Goal: Transaction & Acquisition: Book appointment/travel/reservation

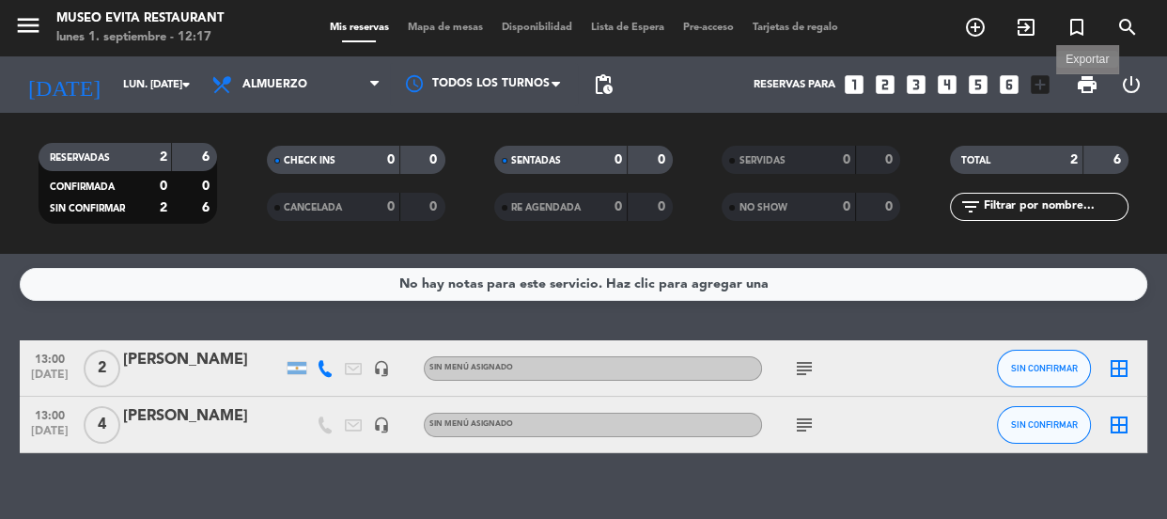
click at [1097, 83] on span "print" at bounding box center [1087, 84] width 23 height 23
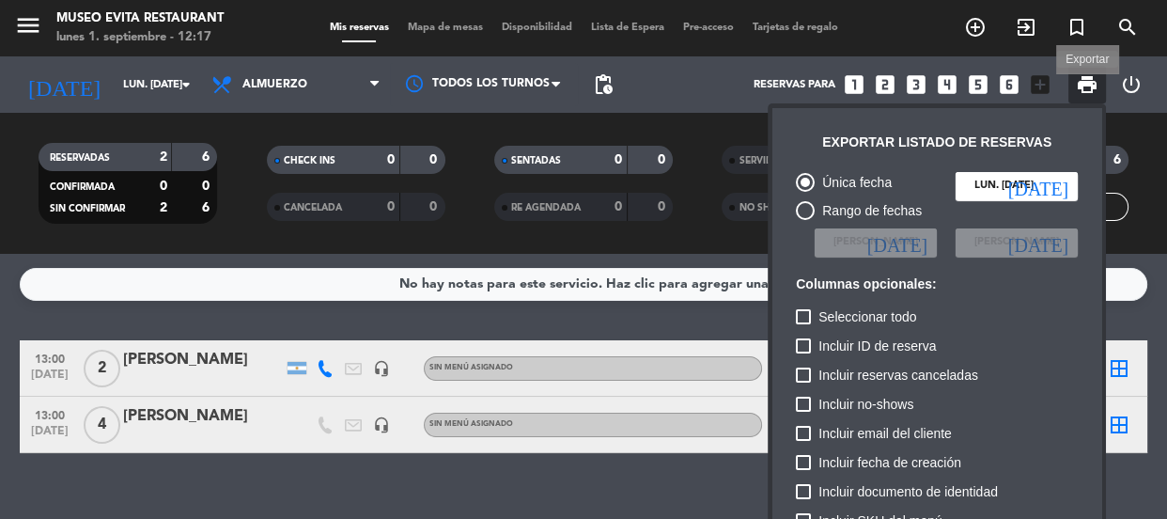
click at [1088, 86] on span "print" at bounding box center [1087, 84] width 23 height 23
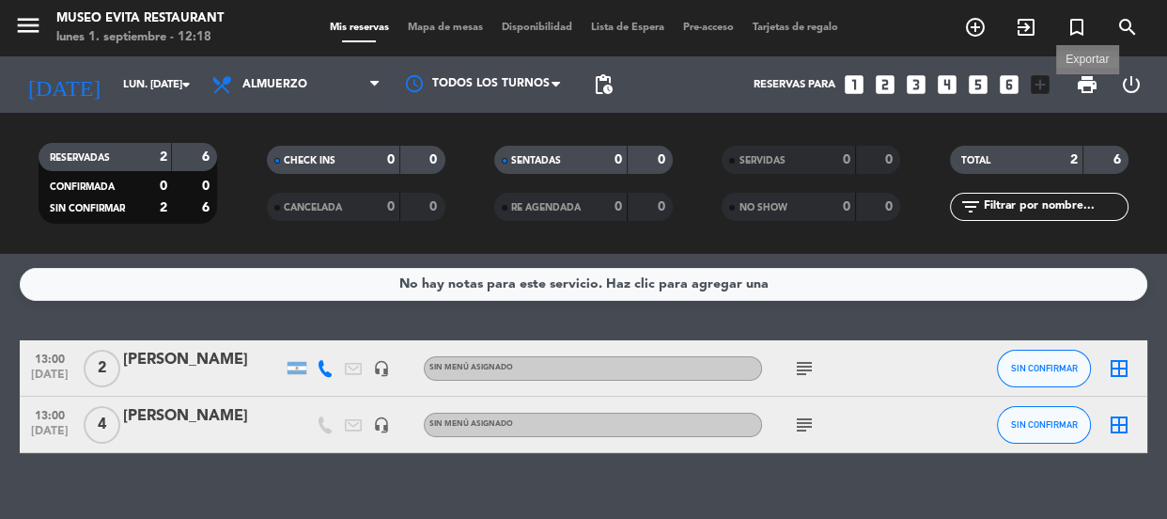
click at [1096, 85] on span "print" at bounding box center [1087, 84] width 23 height 23
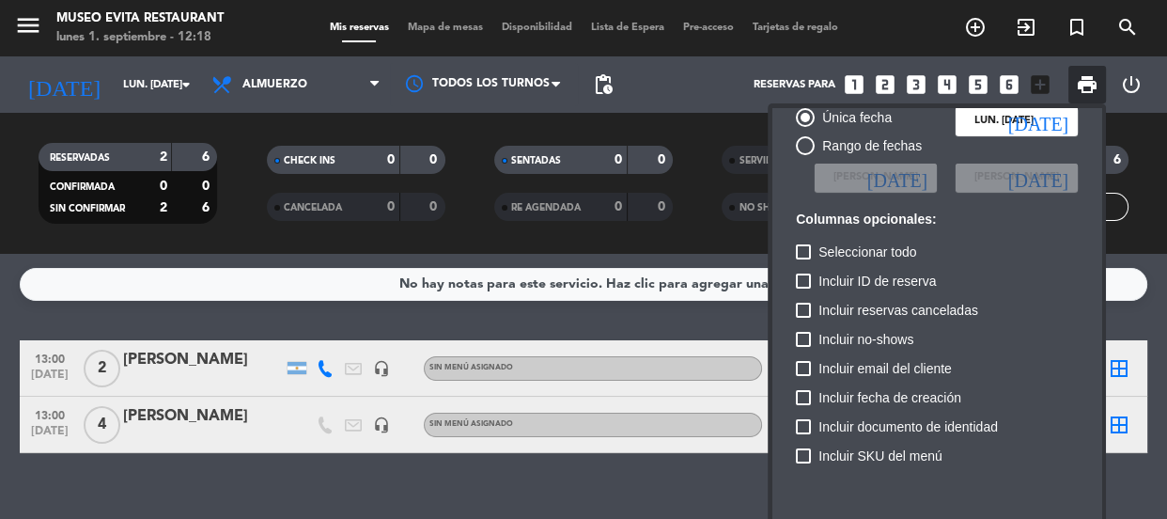
scroll to position [114, 0]
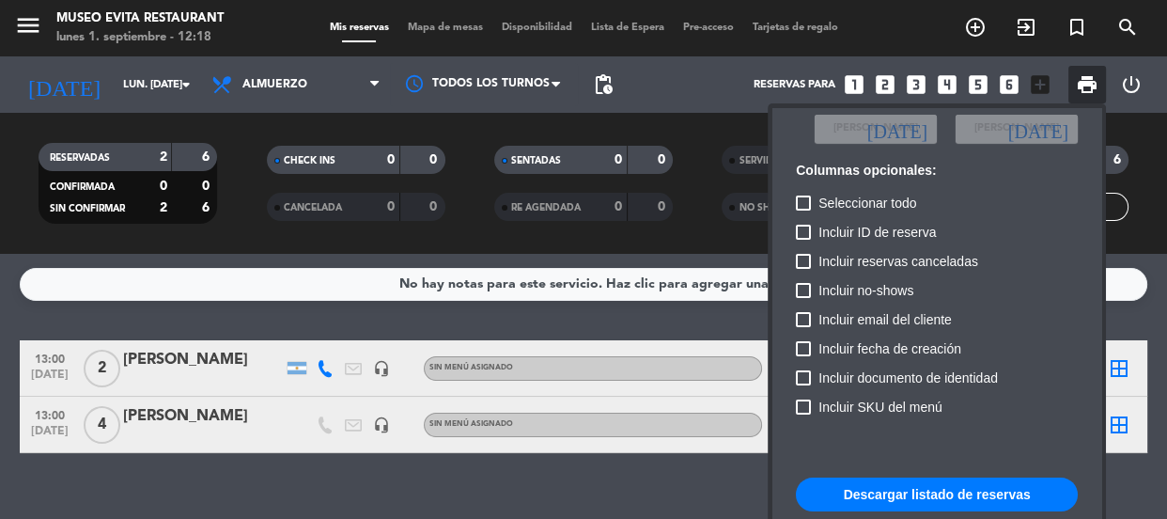
click at [910, 489] on button "Descargar listado de reservas" at bounding box center [937, 494] width 282 height 34
click at [656, 478] on div at bounding box center [583, 259] width 1167 height 519
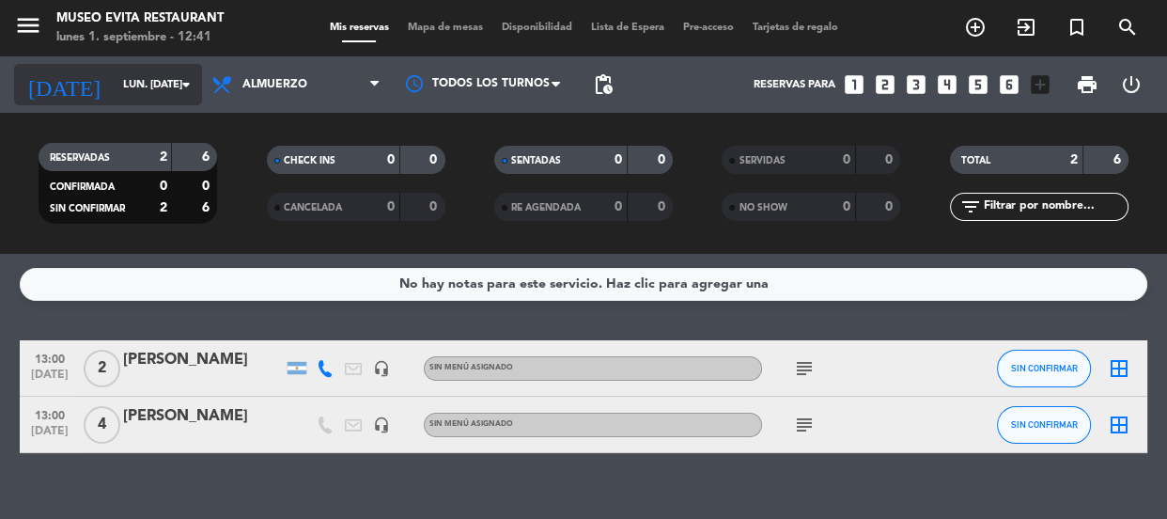
click at [141, 85] on input "lun. [DATE]" at bounding box center [186, 85] width 145 height 31
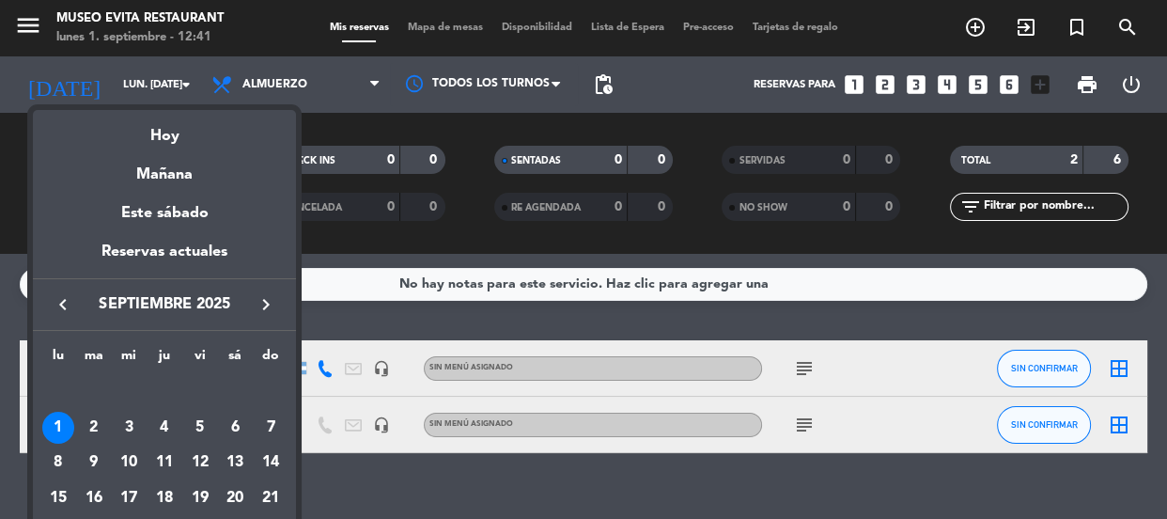
drag, startPoint x: 407, startPoint y: 466, endPoint x: 310, endPoint y: 462, distance: 96.8
click at [407, 469] on div at bounding box center [583, 259] width 1167 height 519
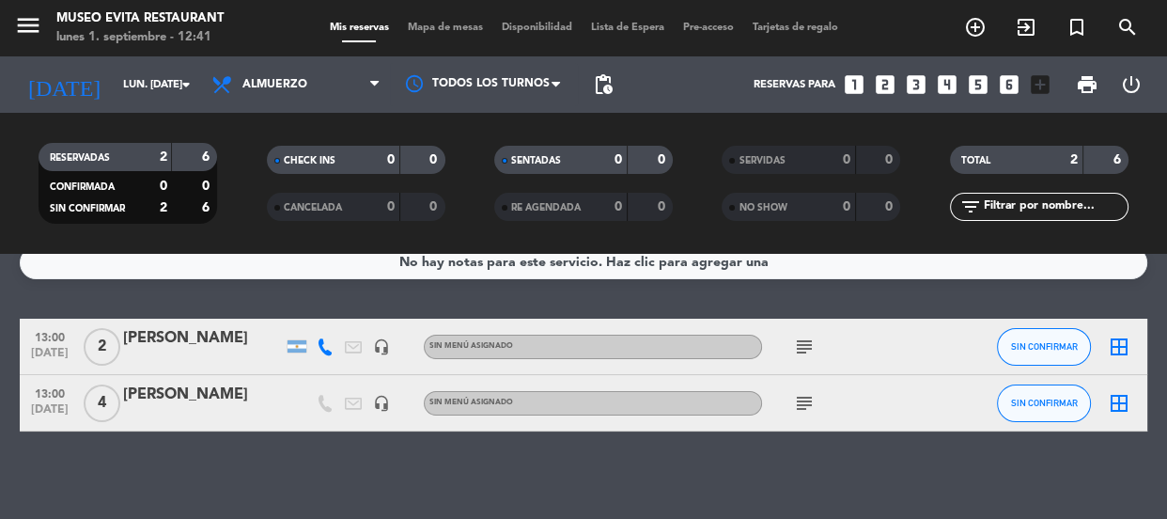
scroll to position [28, 0]
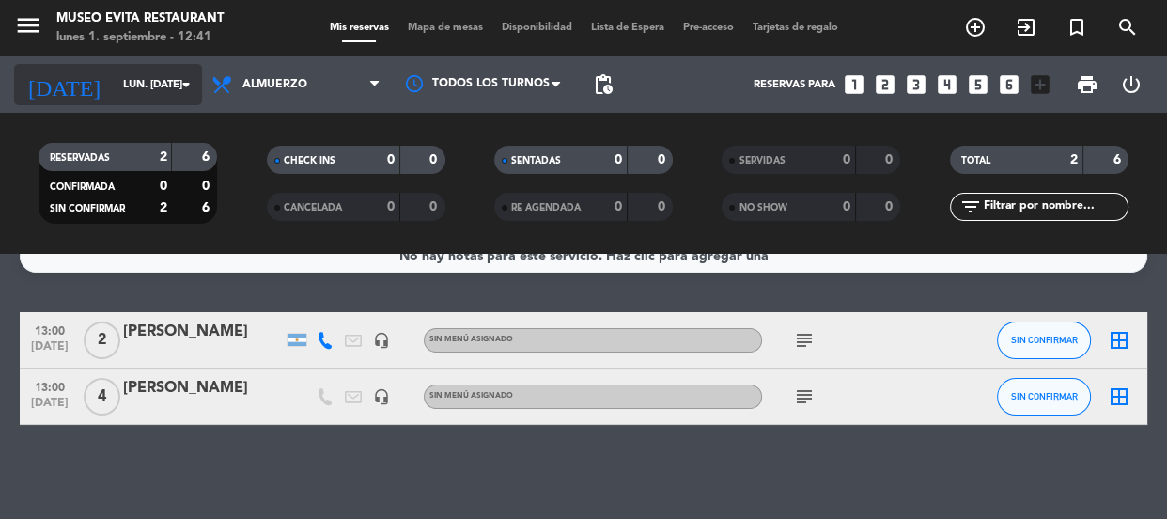
click at [128, 68] on div "[DATE] lun. [DATE] arrow_drop_down" at bounding box center [108, 84] width 188 height 41
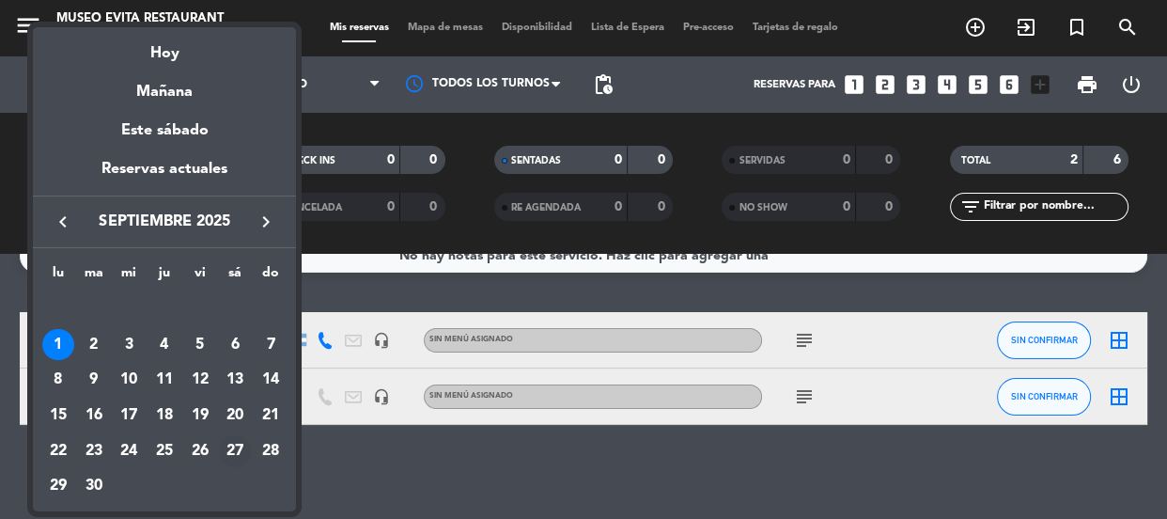
click at [234, 444] on div "27" at bounding box center [235, 451] width 32 height 32
type input "sáb. [DATE]"
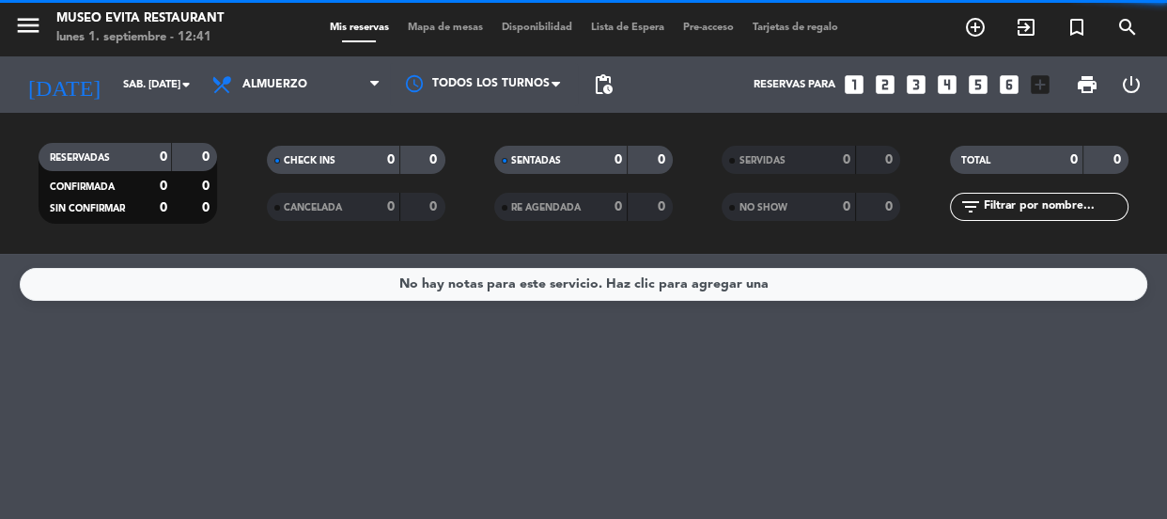
scroll to position [0, 0]
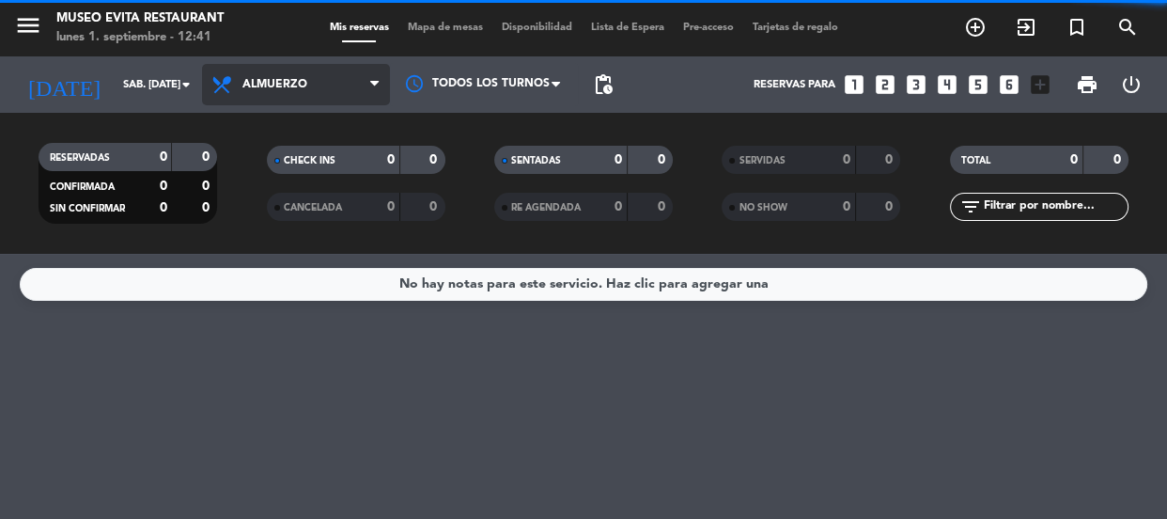
click at [256, 92] on span "Almuerzo" at bounding box center [296, 84] width 188 height 41
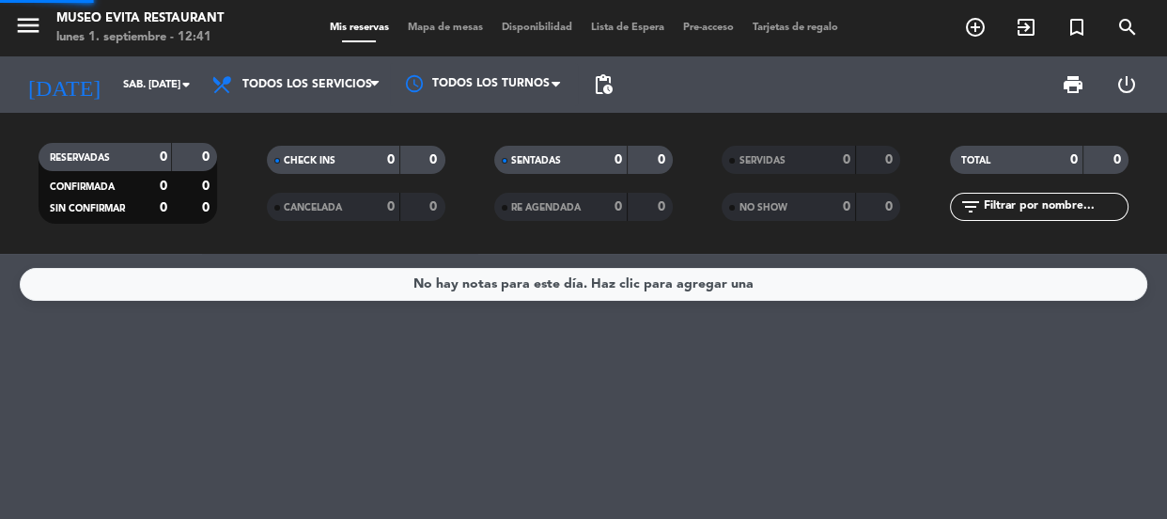
click at [281, 125] on div "menu Museo Evita Restaurant lunes 1. septiembre - 12:41 Mis reservas Mapa de me…" at bounding box center [583, 127] width 1167 height 254
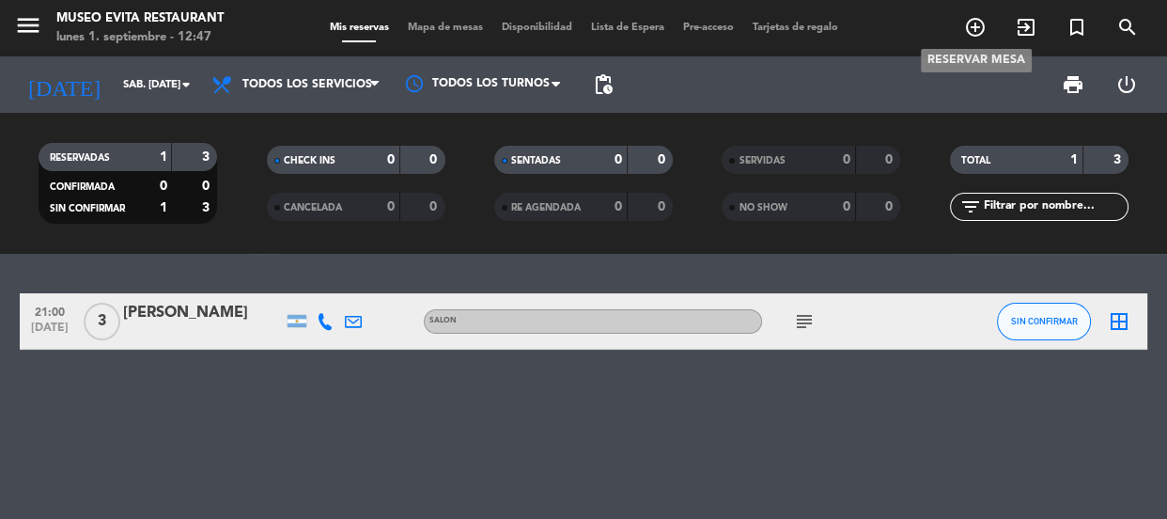
click at [974, 36] on icon "add_circle_outline" at bounding box center [975, 27] width 23 height 23
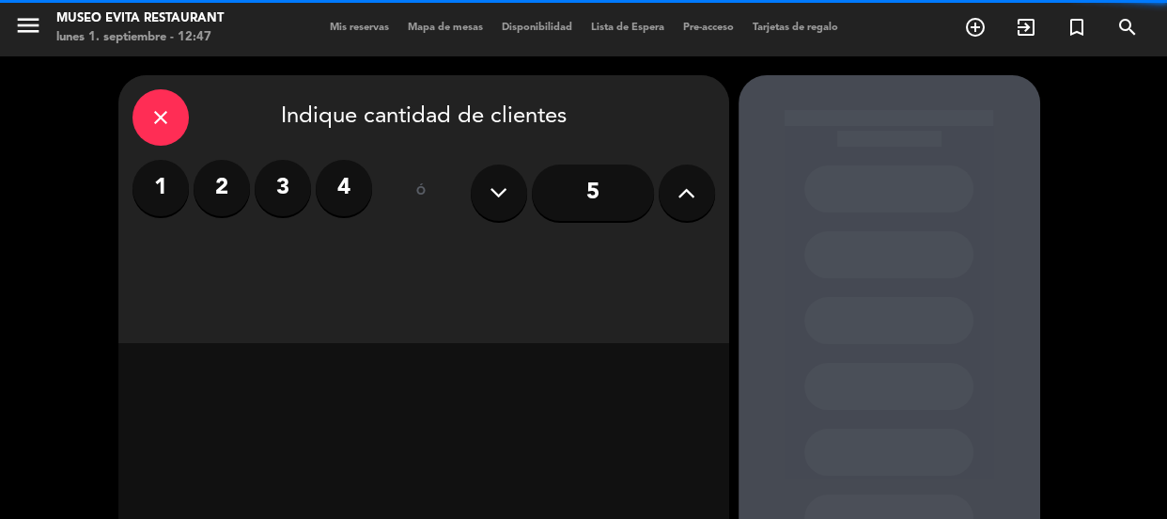
drag, startPoint x: 144, startPoint y: 101, endPoint x: 163, endPoint y: 103, distance: 19.8
click at [163, 103] on div "close" at bounding box center [160, 117] width 56 height 56
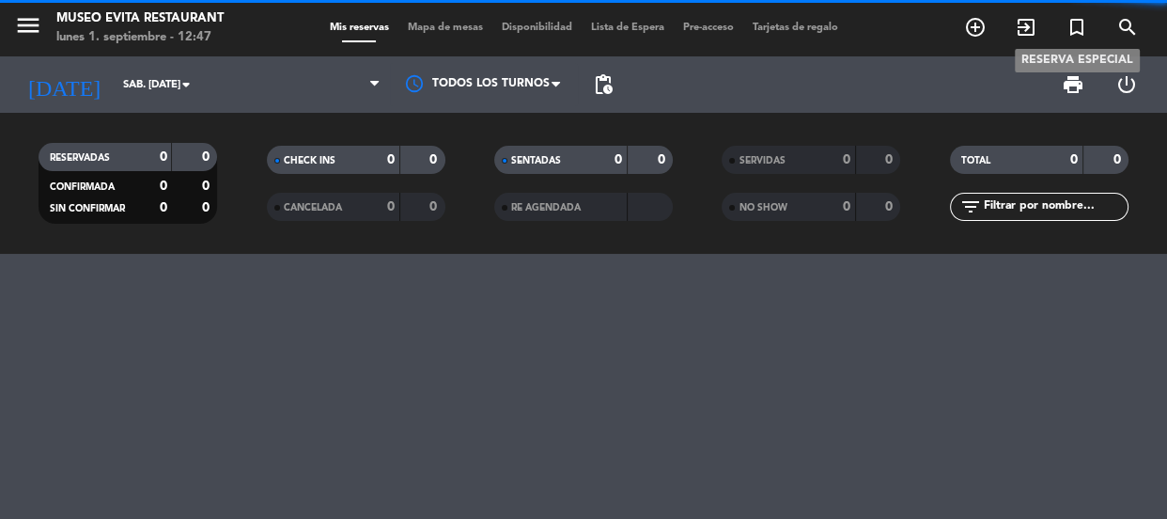
click at [1074, 27] on icon "turned_in_not" at bounding box center [1076, 27] width 23 height 23
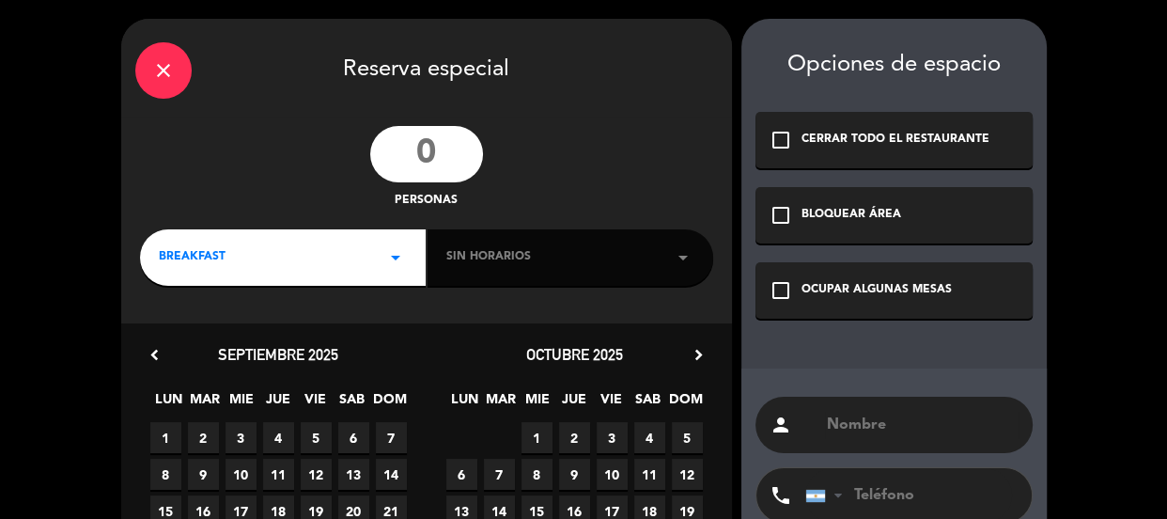
click at [431, 162] on input "number" at bounding box center [426, 154] width 113 height 56
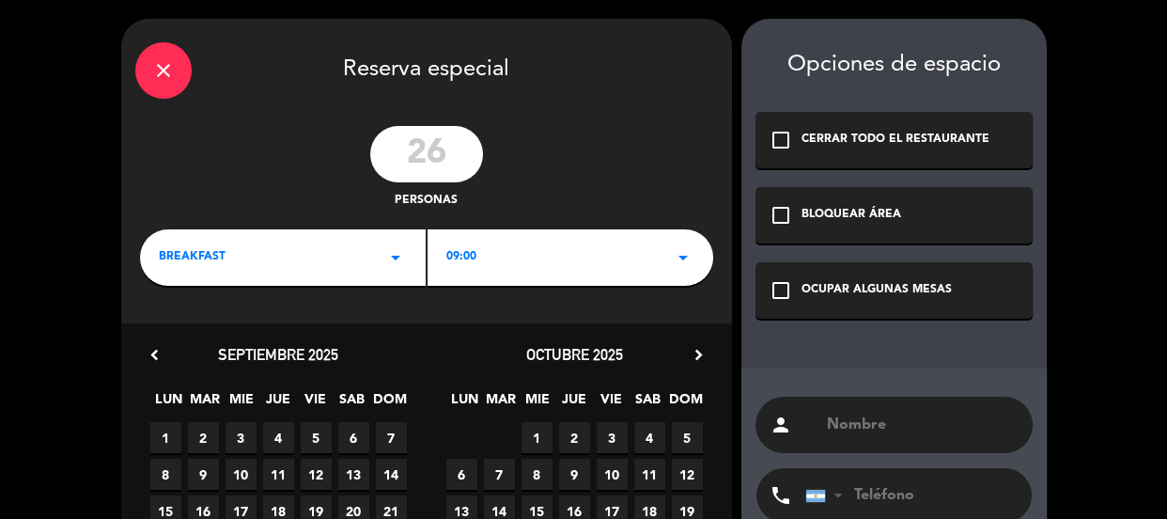
type input "26"
click at [284, 277] on div "BREAKFAST arrow_drop_down" at bounding box center [283, 257] width 286 height 56
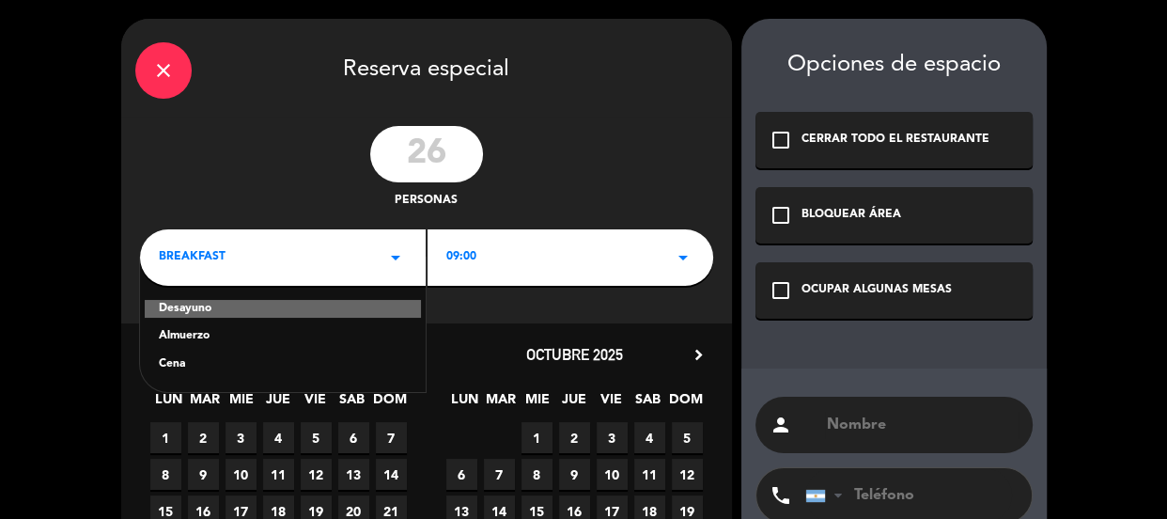
click at [203, 335] on div "Almuerzo" at bounding box center [283, 336] width 248 height 19
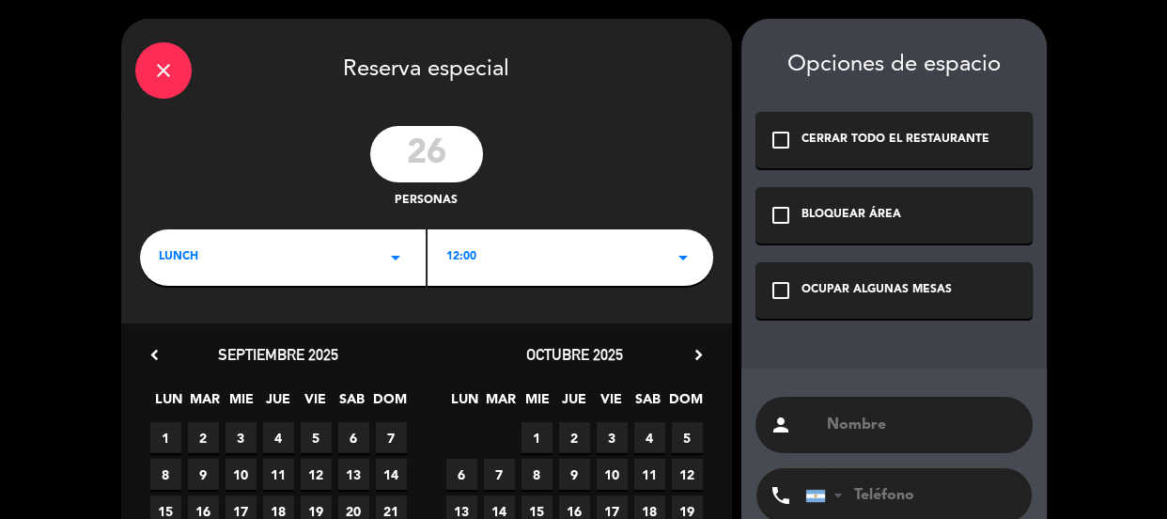
click at [629, 254] on div "12:00 arrow_drop_down" at bounding box center [570, 257] width 286 height 56
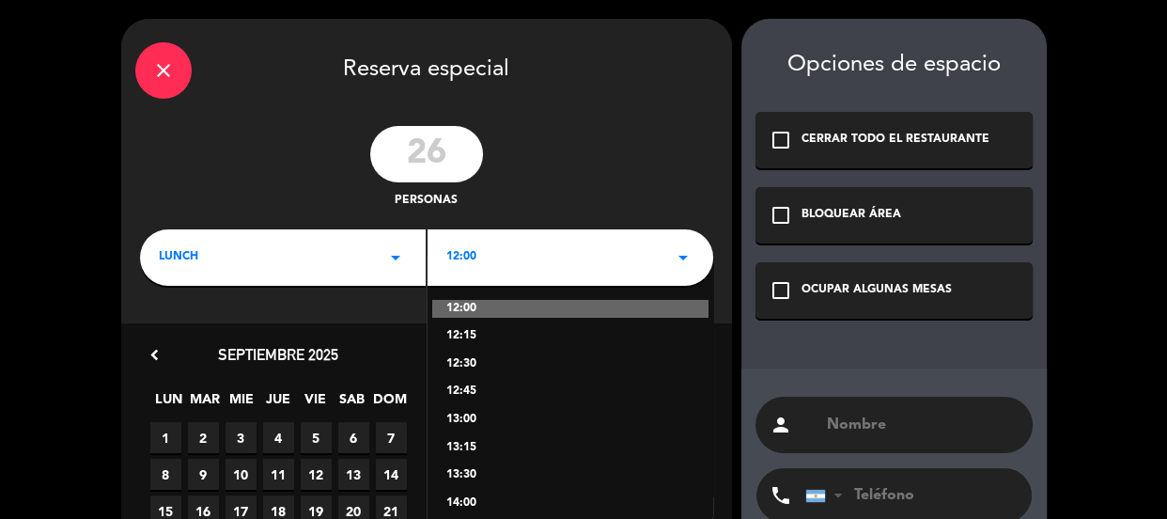
click at [603, 169] on div "26 personas" at bounding box center [426, 168] width 611 height 85
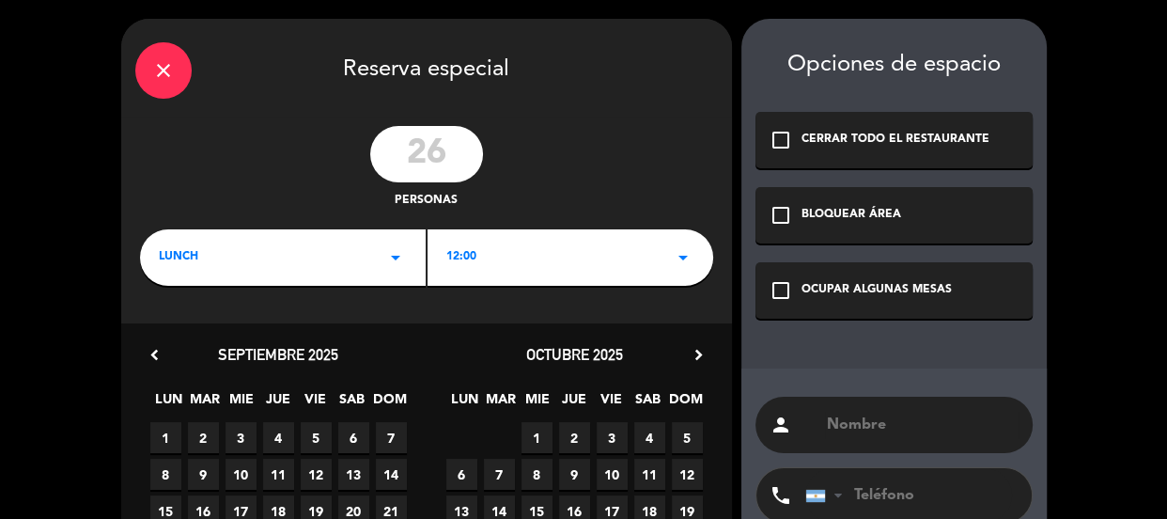
click at [774, 283] on icon "check_box_outline_blank" at bounding box center [780, 290] width 23 height 23
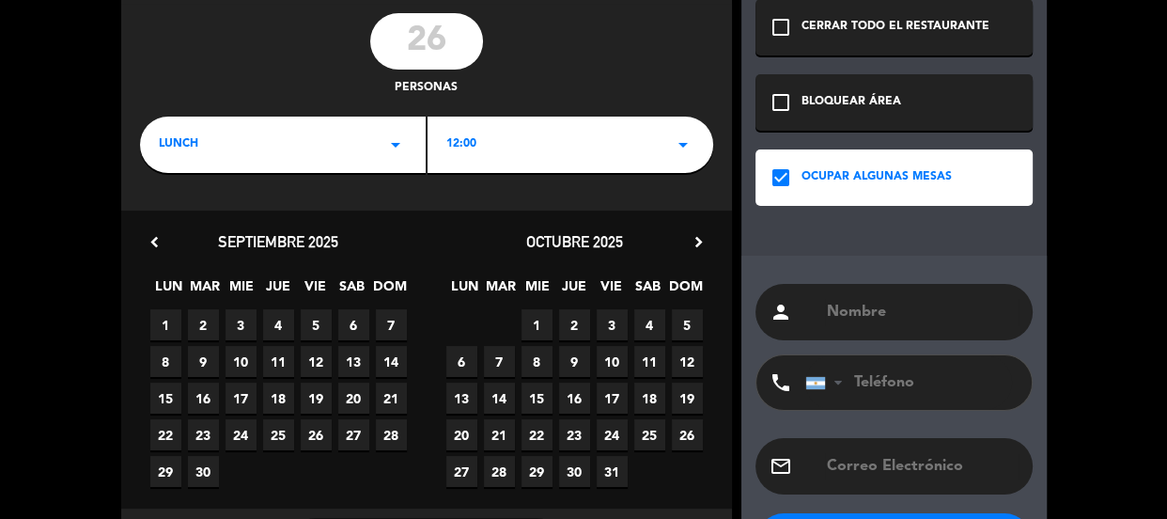
scroll to position [194, 0]
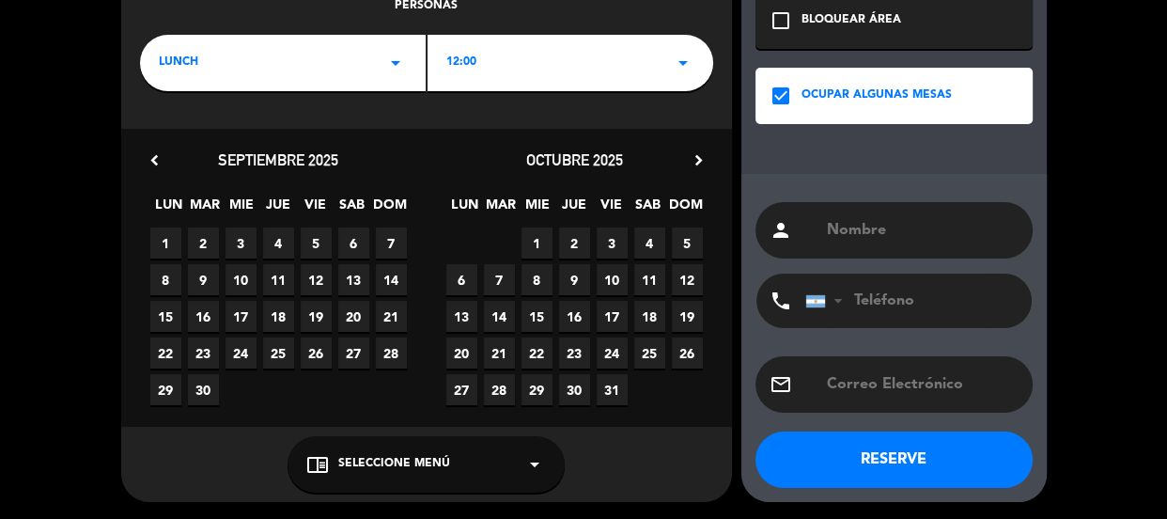
click at [346, 349] on span "27" at bounding box center [353, 352] width 31 height 31
click at [835, 225] on input "text" at bounding box center [922, 230] width 194 height 26
click at [882, 223] on input "[PERSON_NAME] Travel" at bounding box center [922, 230] width 194 height 26
type input "[PERSON_NAME] Travel"
click at [873, 310] on input "tel" at bounding box center [908, 300] width 207 height 54
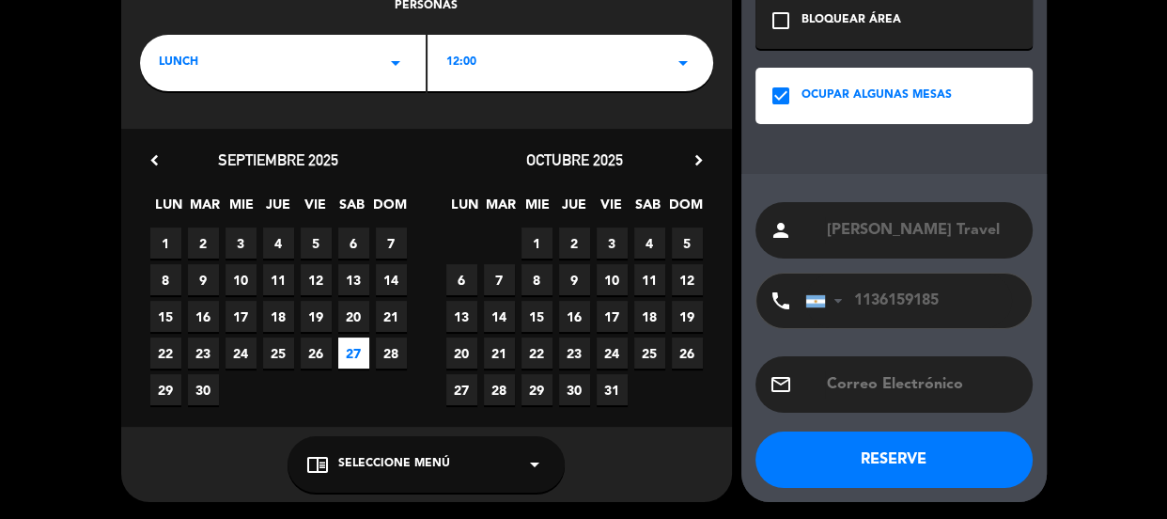
type input "1136159185"
click at [844, 441] on button "RESERVE" at bounding box center [893, 459] width 277 height 56
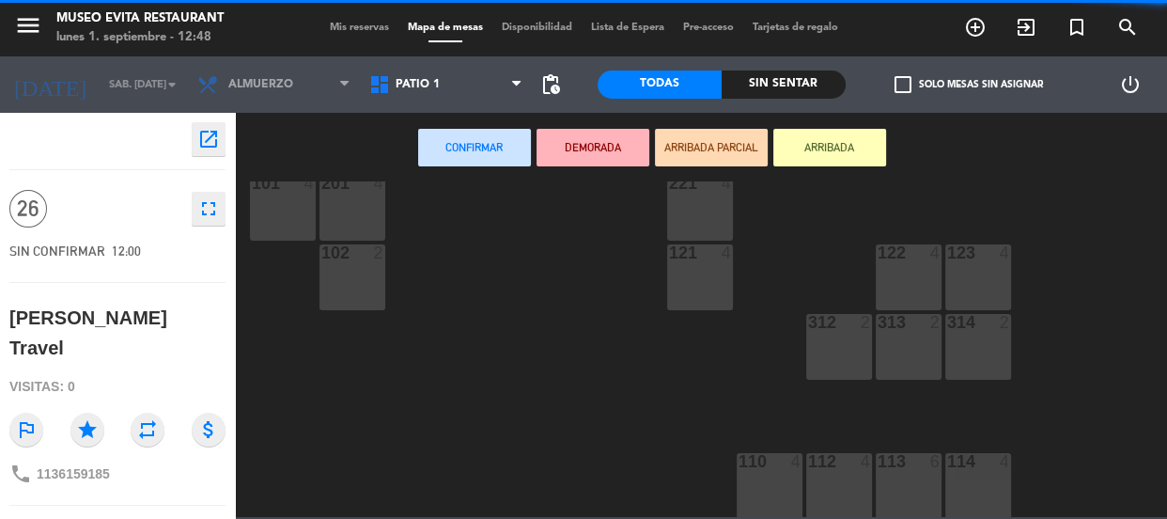
scroll to position [458, 0]
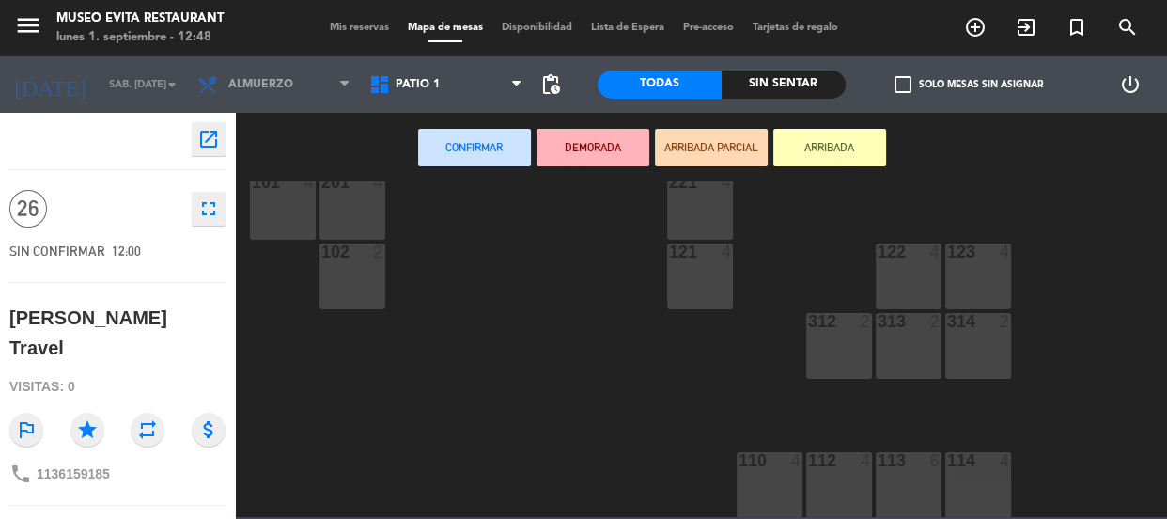
click at [969, 466] on div at bounding box center [977, 460] width 31 height 17
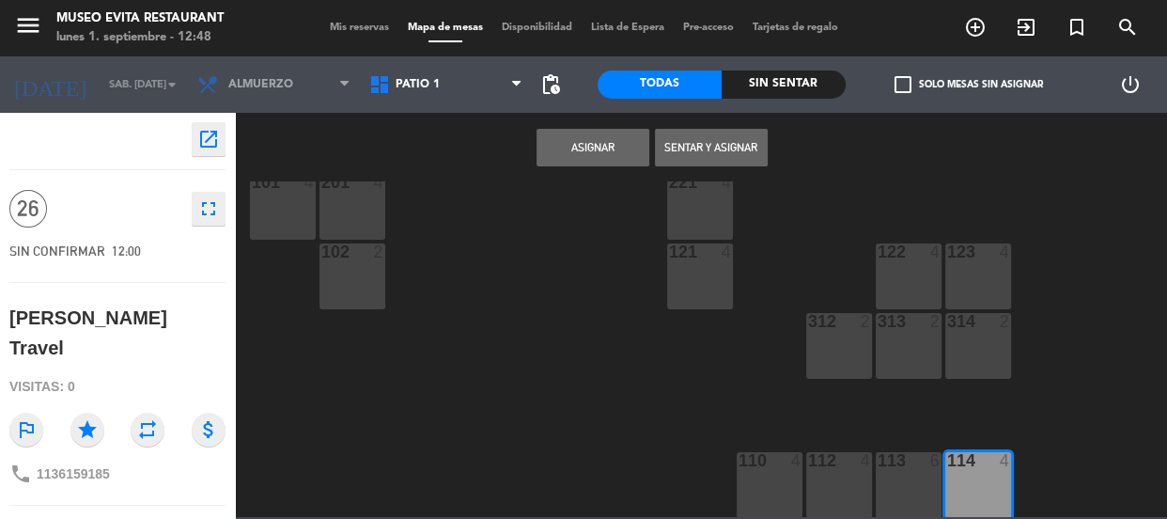
click at [570, 131] on button "Asignar" at bounding box center [592, 148] width 113 height 38
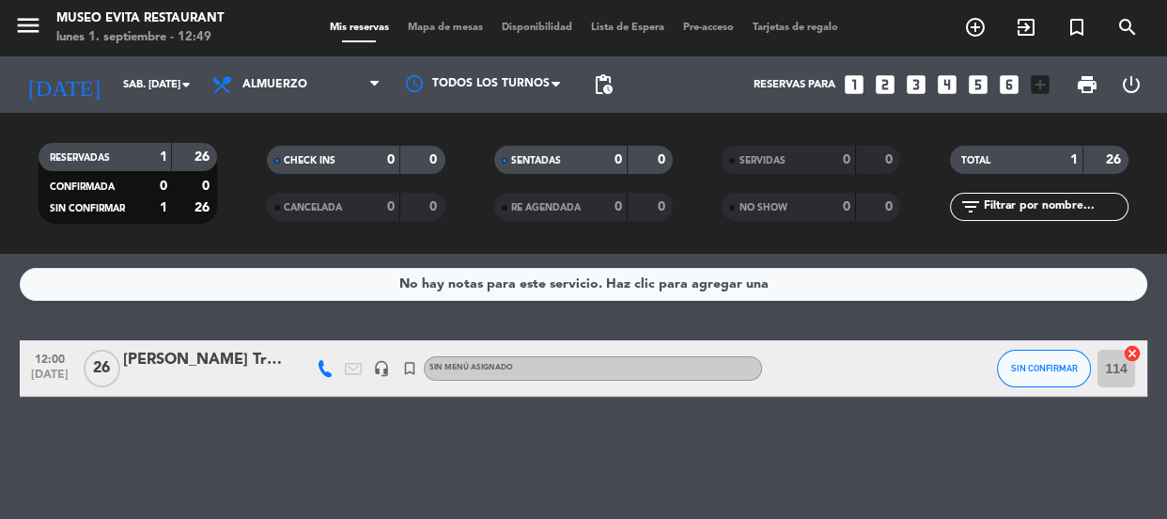
click at [225, 366] on div "[PERSON_NAME] Travel" at bounding box center [203, 360] width 160 height 24
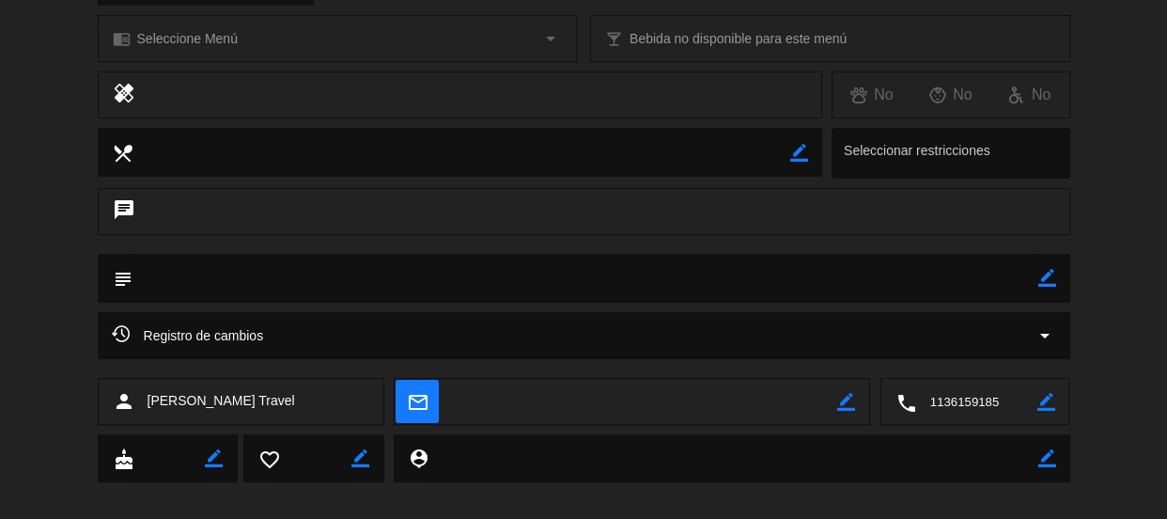
scroll to position [286, 0]
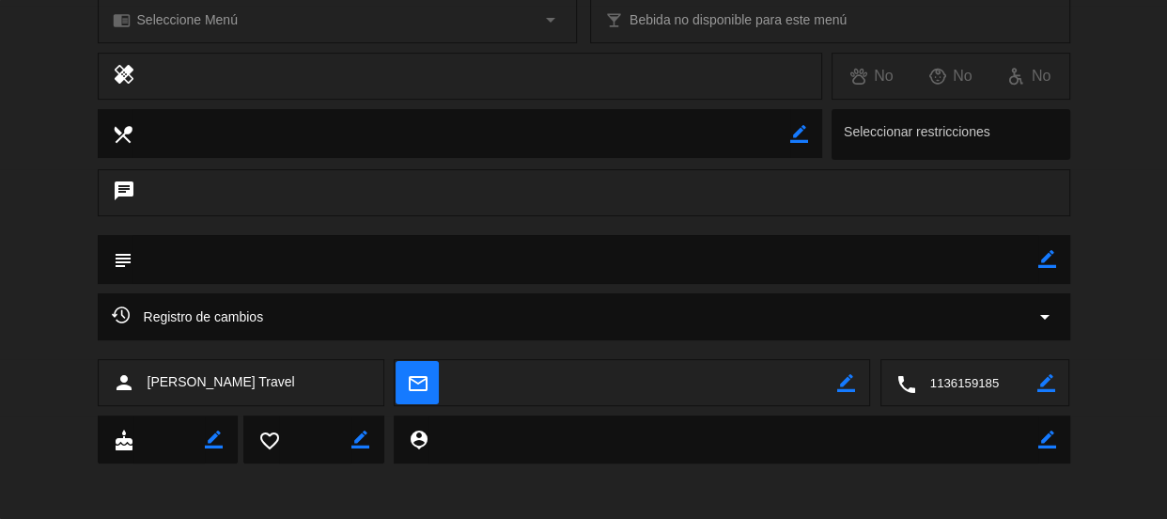
click at [282, 264] on textarea at bounding box center [585, 259] width 906 height 48
drag, startPoint x: 1053, startPoint y: 259, endPoint x: 968, endPoint y: 260, distance: 85.5
click at [1032, 260] on div "subject border_color" at bounding box center [584, 259] width 972 height 49
click at [963, 259] on textarea at bounding box center [585, 259] width 906 height 48
drag, startPoint x: 1041, startPoint y: 265, endPoint x: 963, endPoint y: 259, distance: 78.2
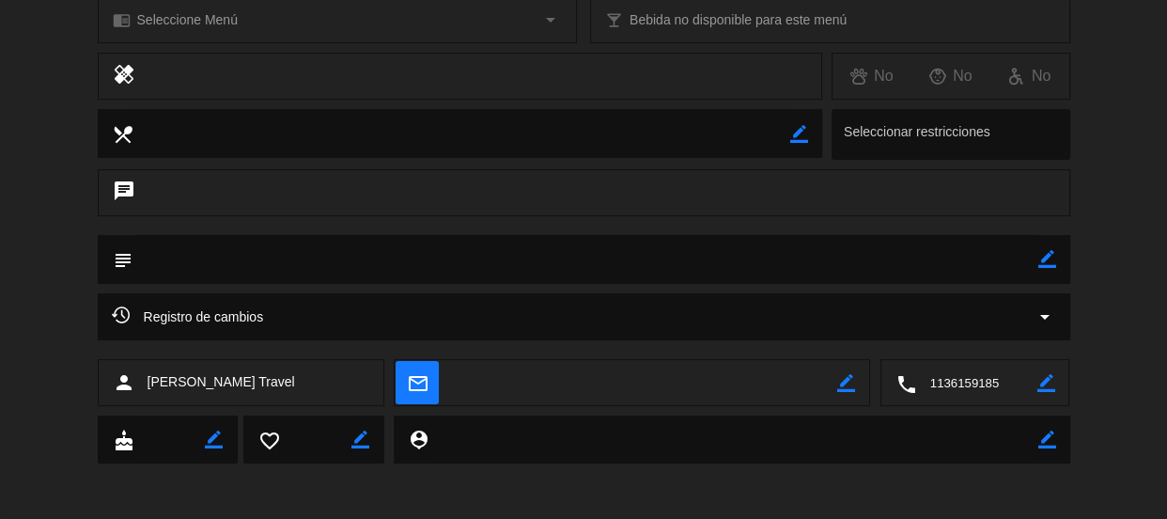
click at [1038, 262] on icon "border_color" at bounding box center [1047, 259] width 18 height 18
click at [861, 269] on textarea at bounding box center [585, 259] width 906 height 48
click at [1038, 257] on icon at bounding box center [1047, 259] width 18 height 18
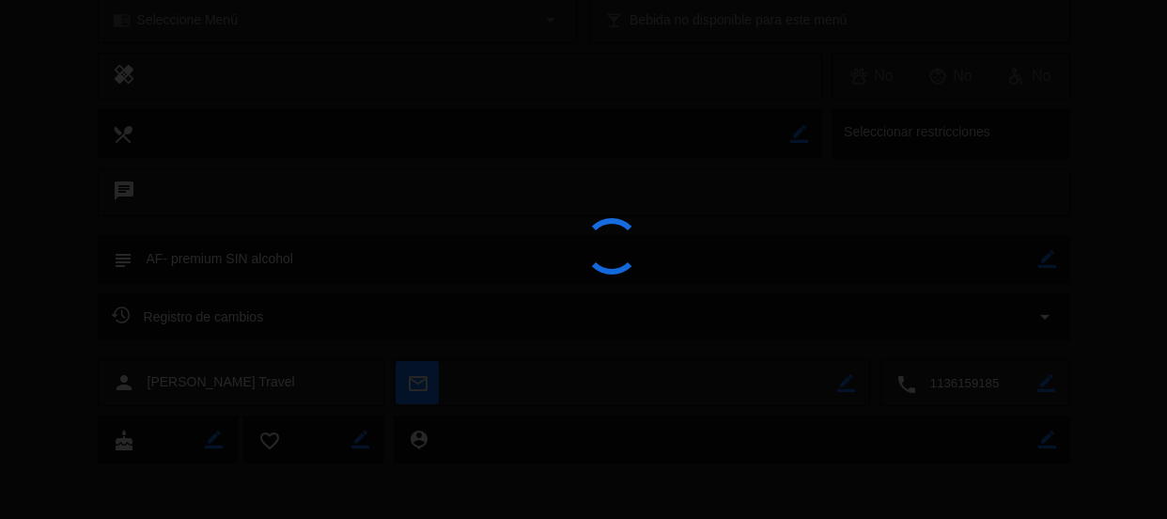
type textarea "AF- premium SIN alcohol"
